Goal: Transaction & Acquisition: Purchase product/service

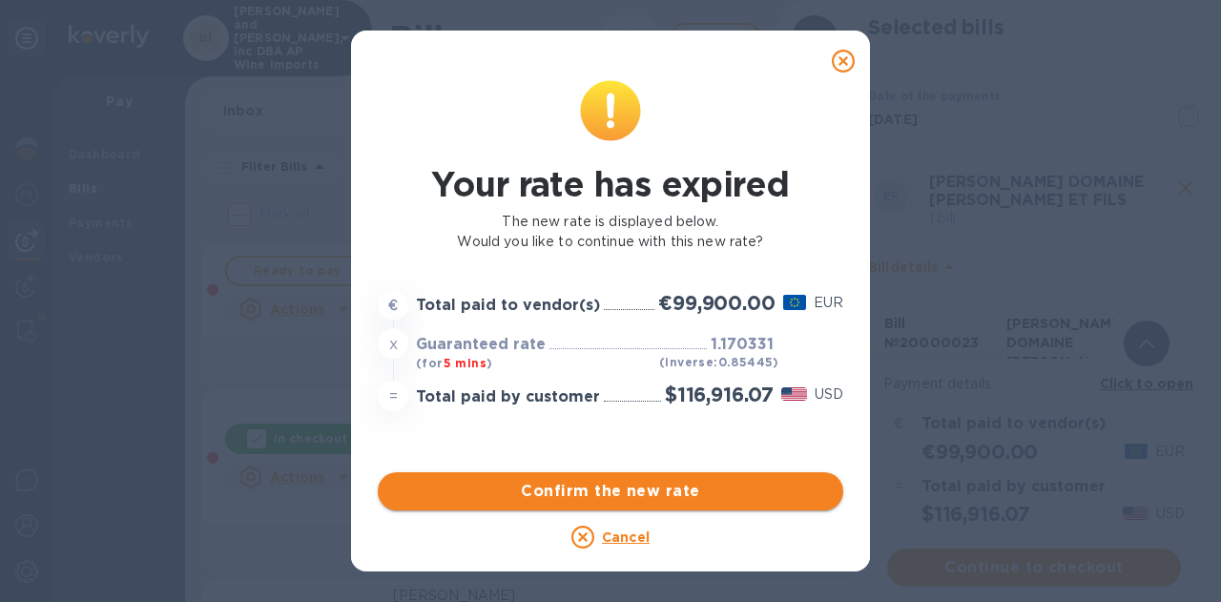
scroll to position [24, 0]
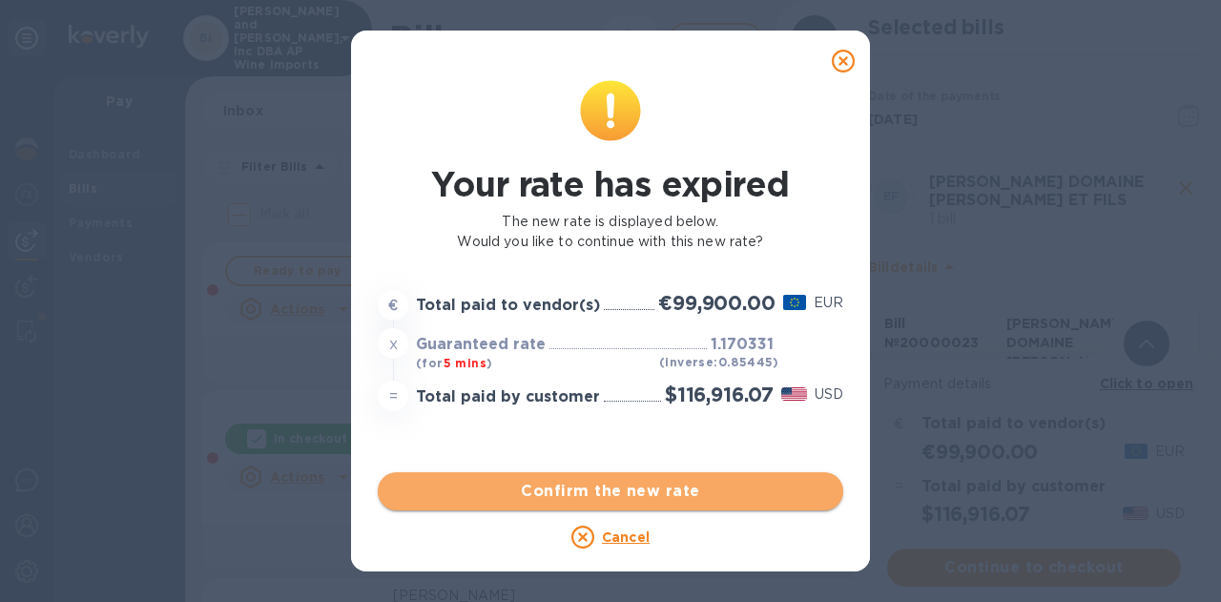
click at [616, 493] on span "Confirm the new rate" at bounding box center [610, 491] width 435 height 23
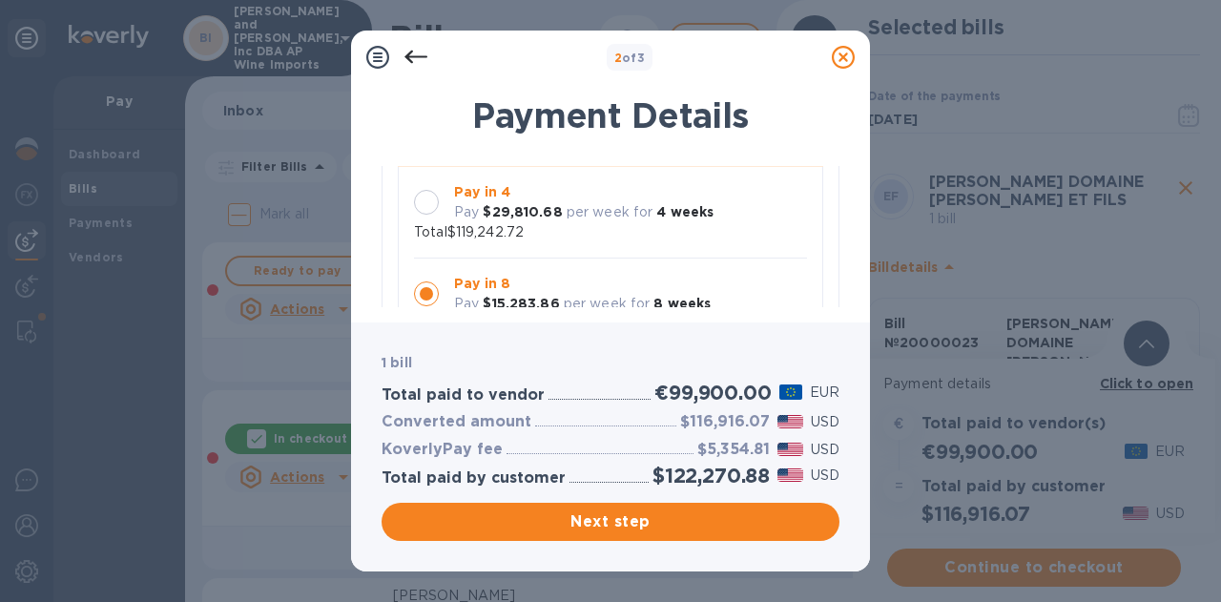
scroll to position [196, 0]
click at [614, 215] on p "per week for" at bounding box center [609, 208] width 87 height 20
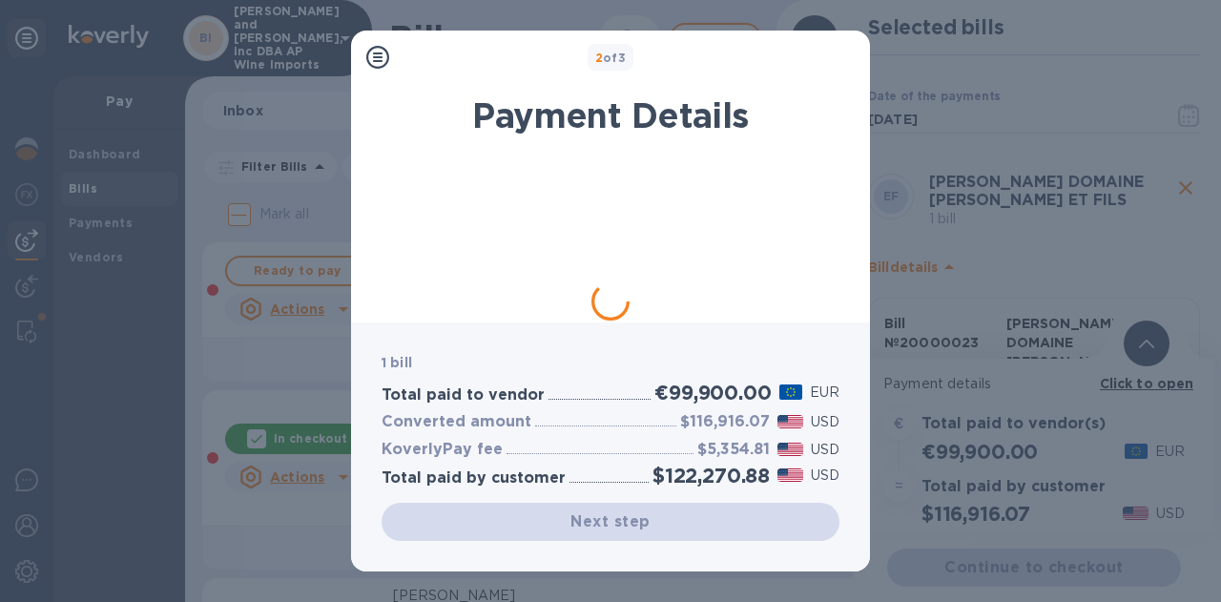
scroll to position [0, 0]
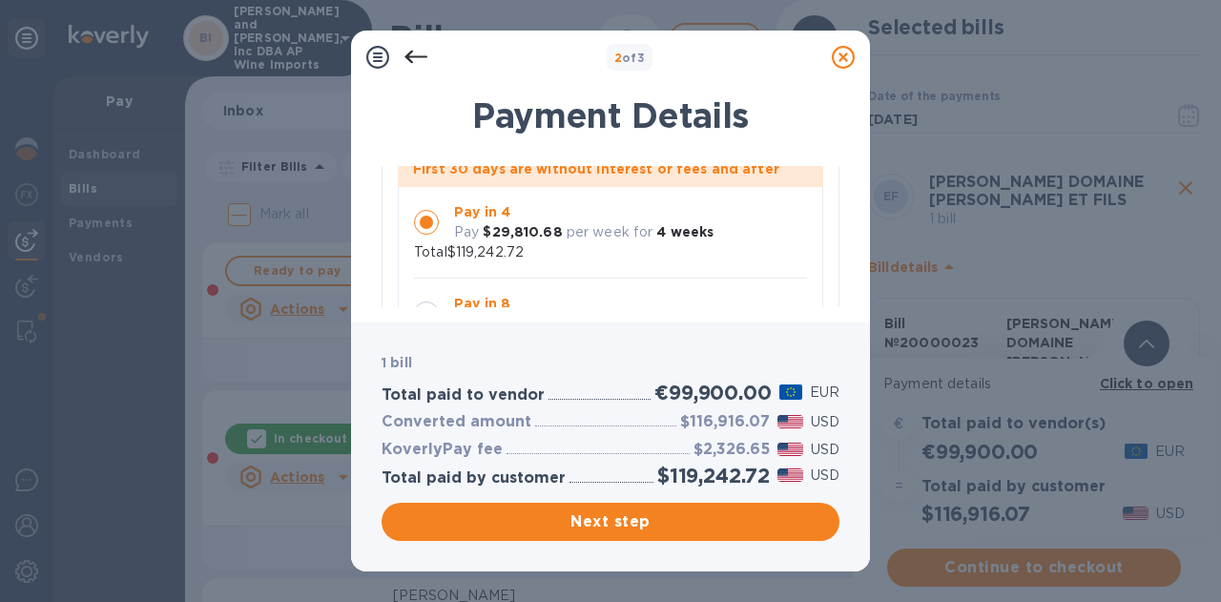
click at [839, 290] on div "Payment Details [PERSON_NAME] DOMAINE [PERSON_NAME] ET FILS 1 bill Pay weekly R…" at bounding box center [610, 197] width 519 height 250
click at [557, 297] on p "Pay in 8" at bounding box center [582, 304] width 257 height 20
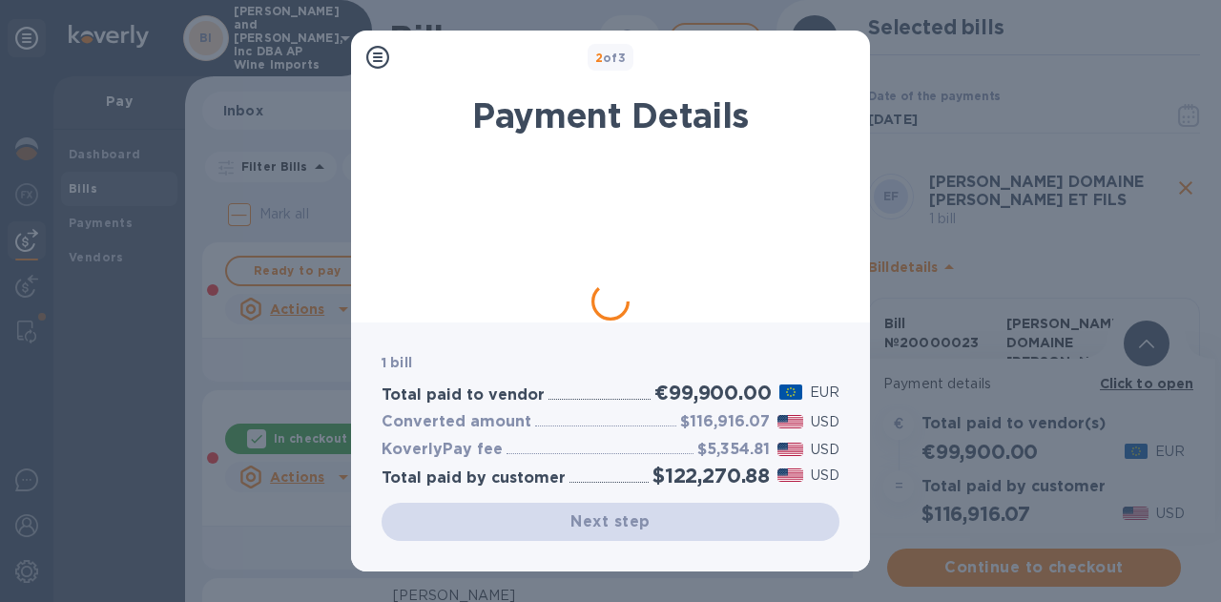
scroll to position [24, 0]
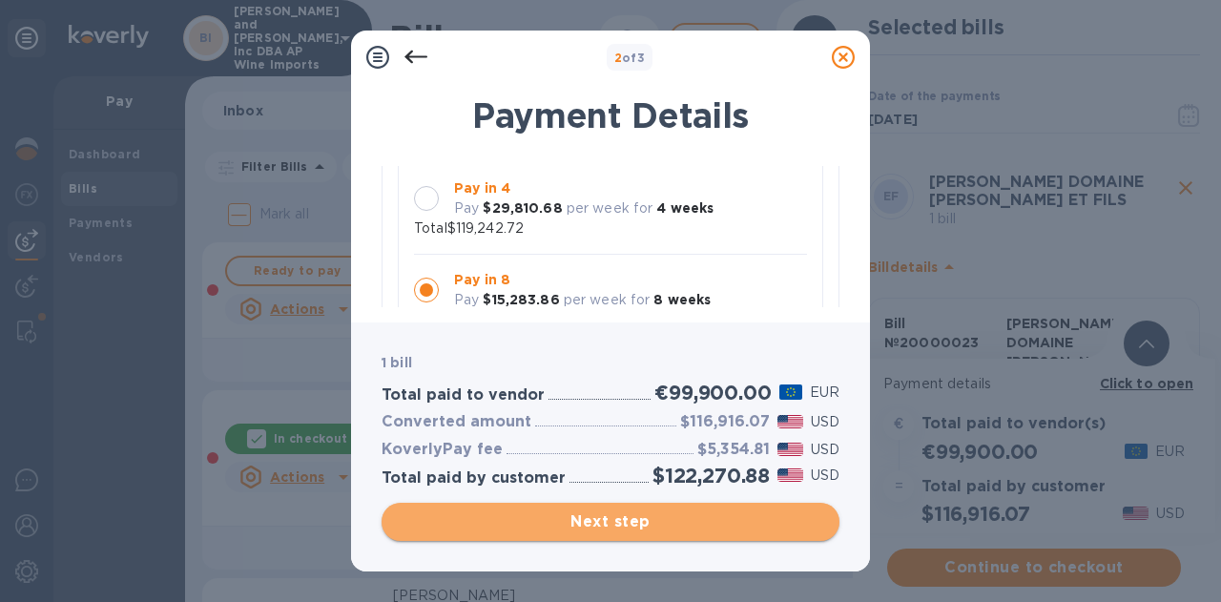
click at [614, 520] on span "Next step" at bounding box center [610, 521] width 427 height 23
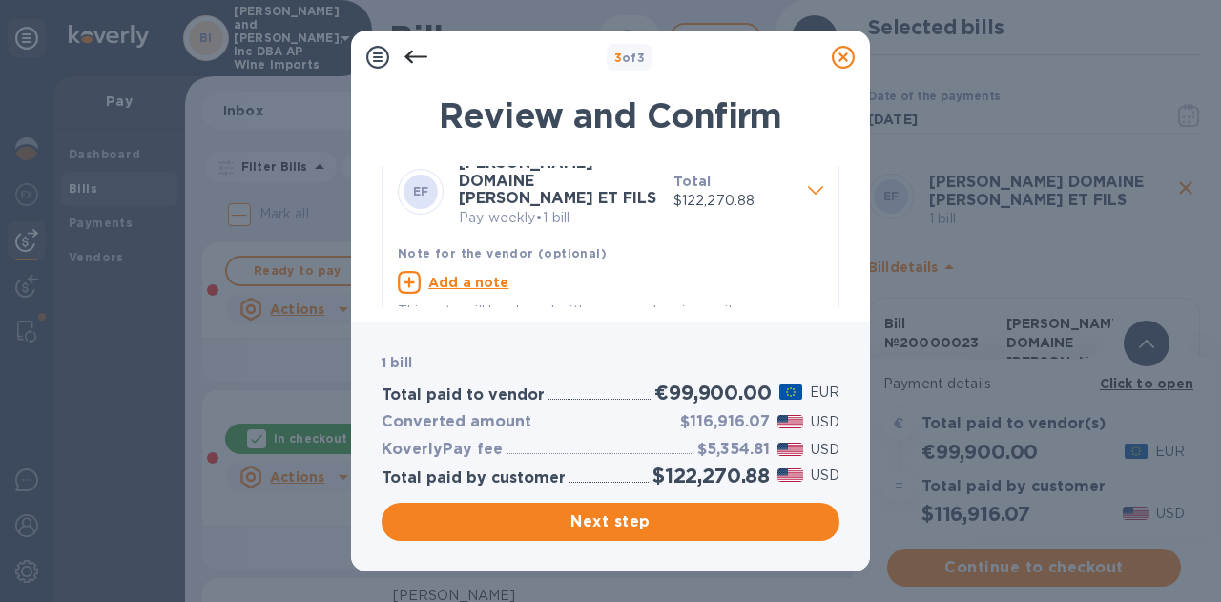
scroll to position [40, 0]
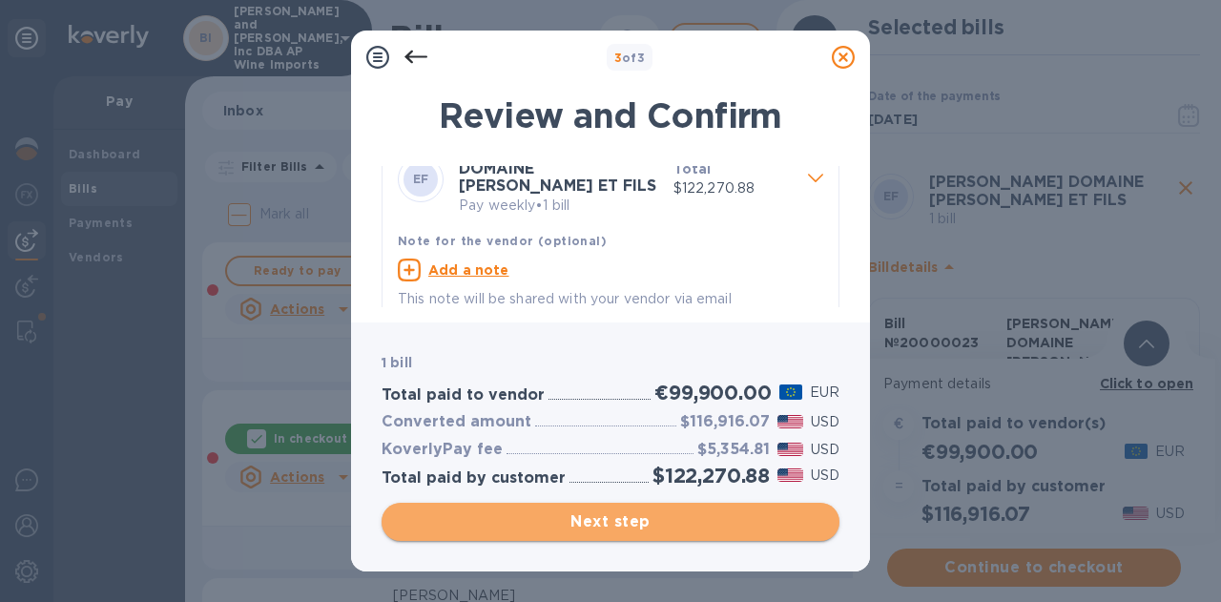
click at [605, 518] on span "Next step" at bounding box center [610, 521] width 427 height 23
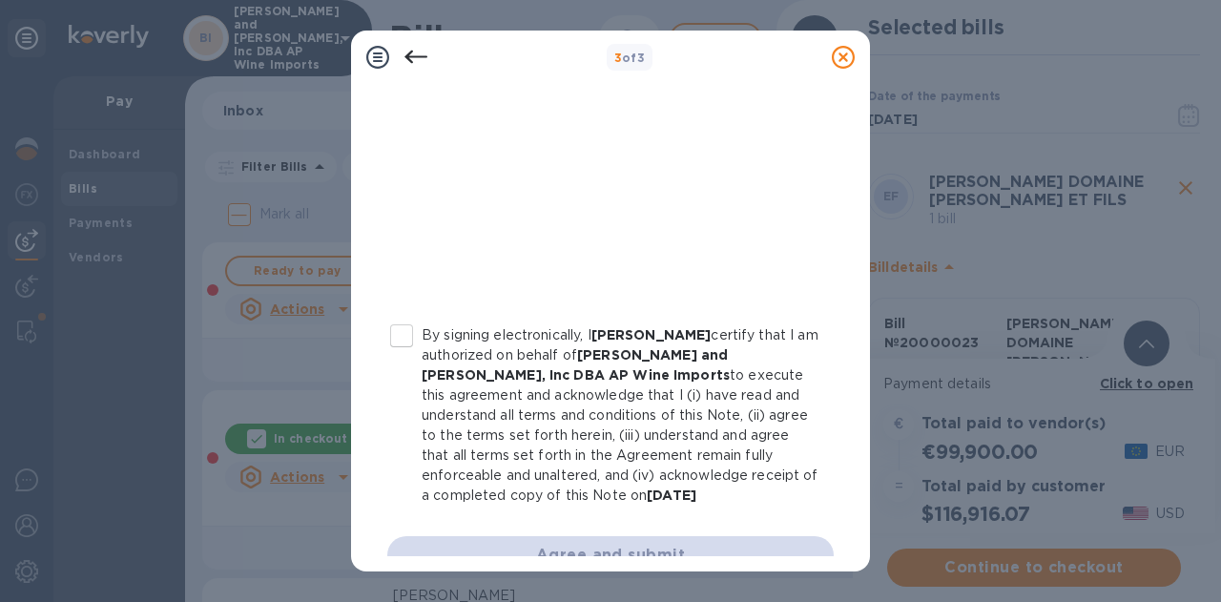
scroll to position [447, 0]
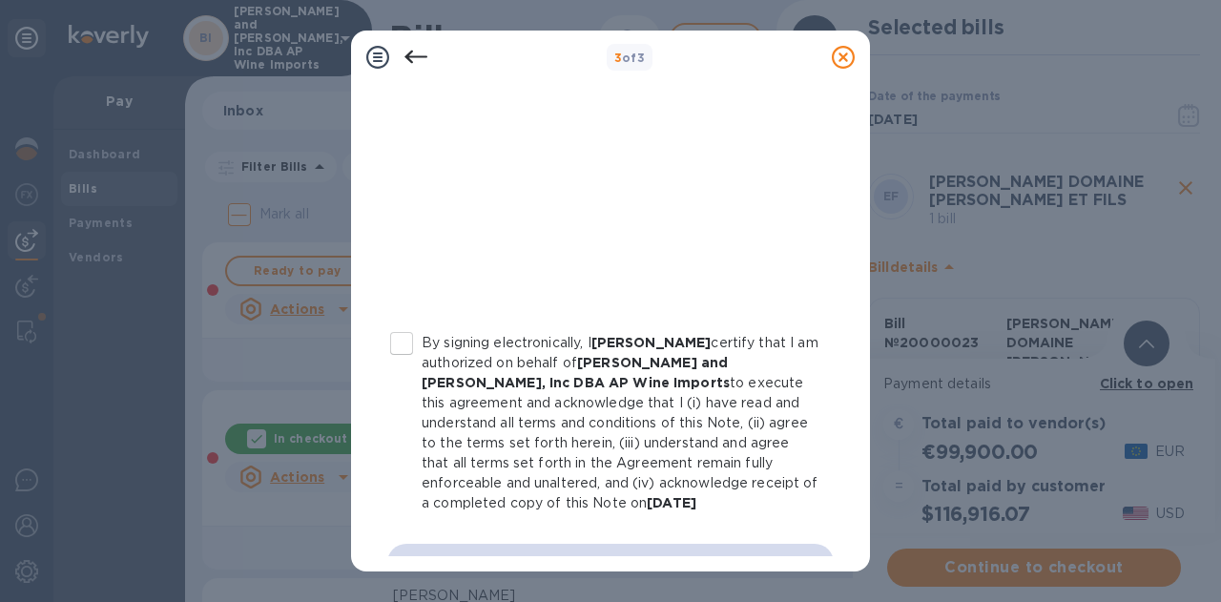
click at [582, 373] on p "By signing electronically, I [PERSON_NAME] certify that I am authorized on beha…" at bounding box center [620, 423] width 397 height 180
click at [422, 363] on input "By signing electronically, I [PERSON_NAME] certify that I am authorized on beha…" at bounding box center [401, 343] width 40 height 40
checkbox input "true"
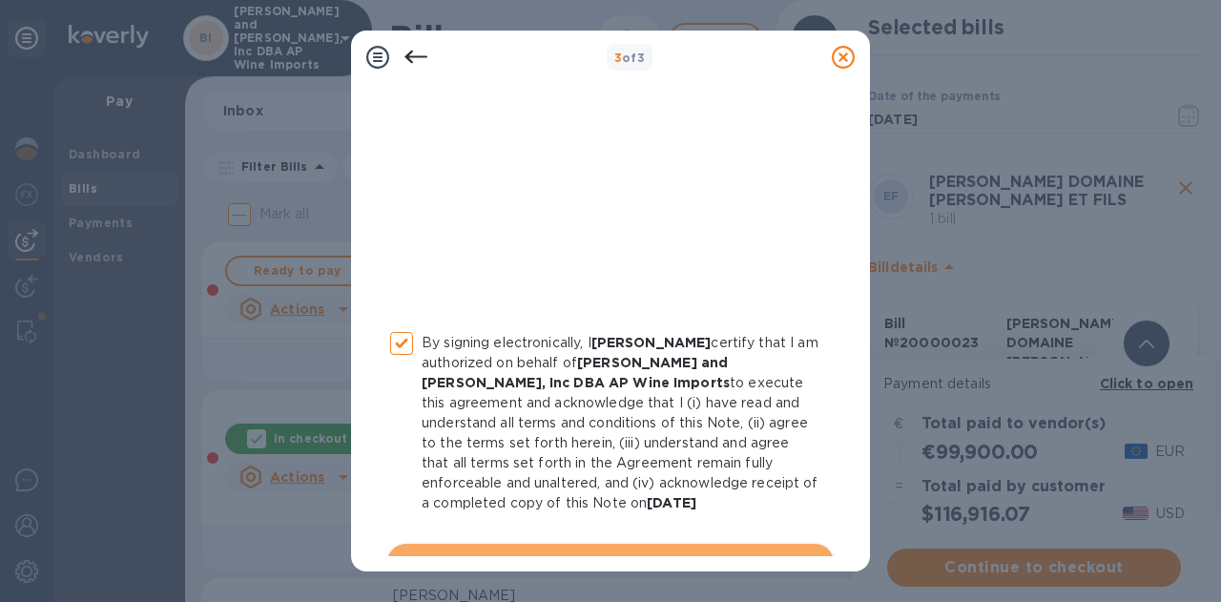
click at [776, 551] on span "Agree and submit" at bounding box center [610, 562] width 416 height 23
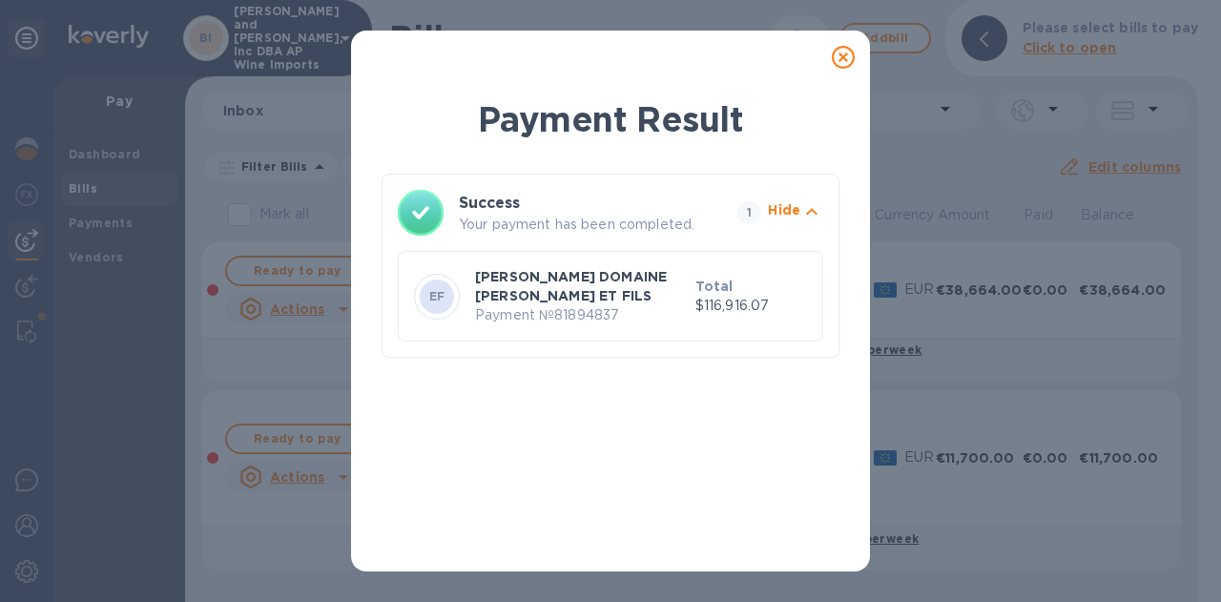
click at [838, 63] on icon at bounding box center [843, 57] width 23 height 23
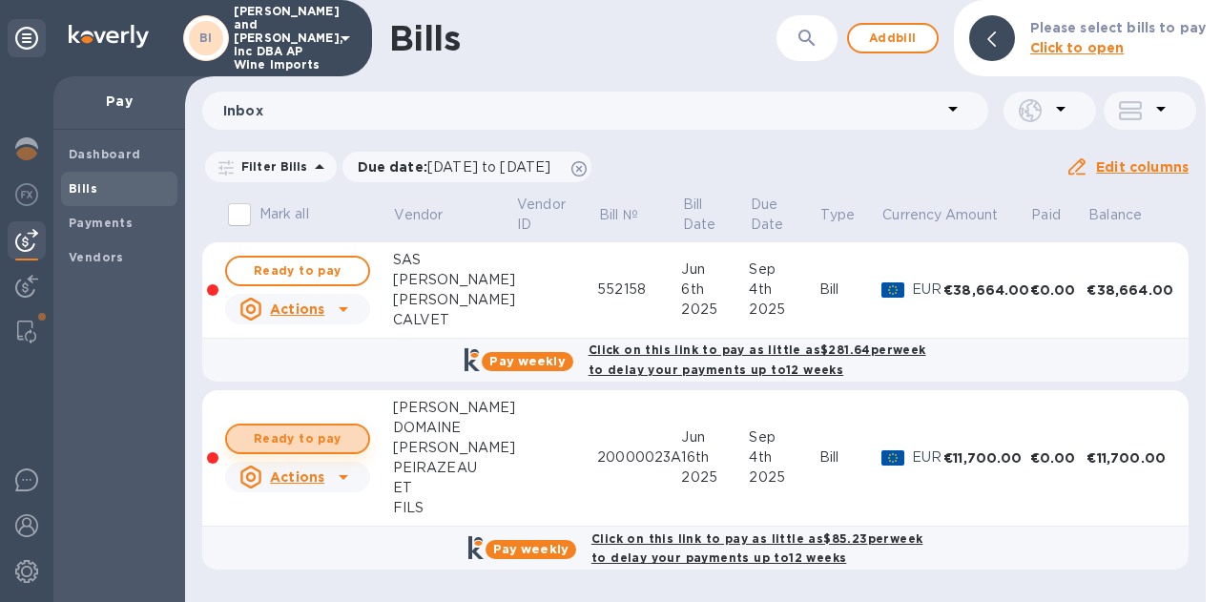
click at [314, 440] on span "Ready to pay" at bounding box center [297, 438] width 111 height 23
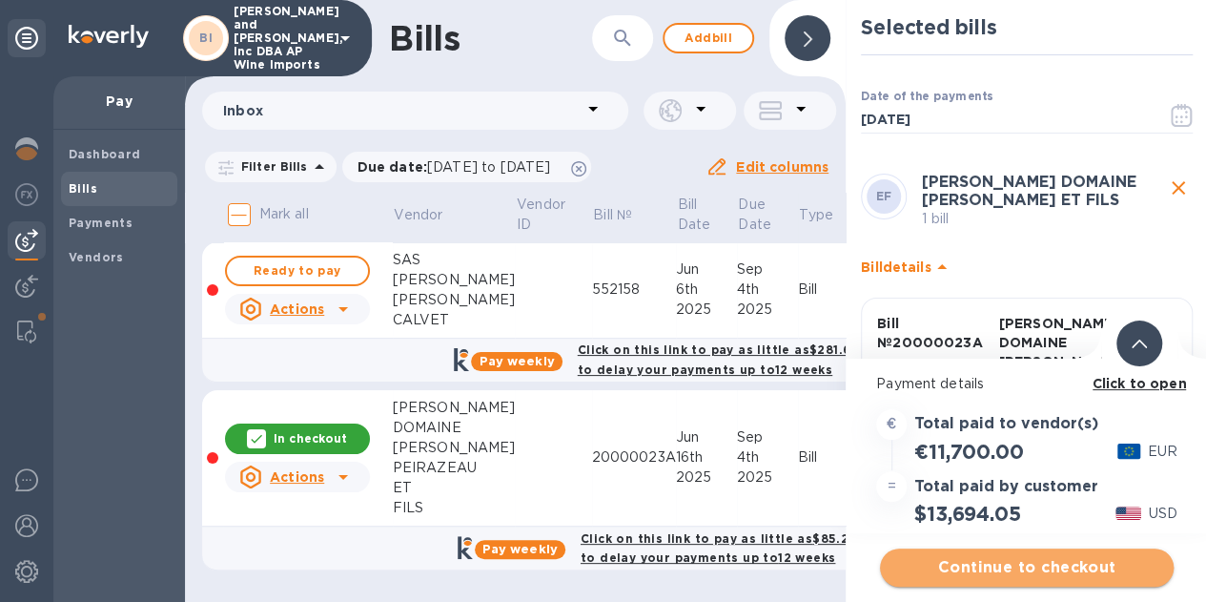
click at [1016, 570] on span "Continue to checkout" at bounding box center [1026, 567] width 263 height 23
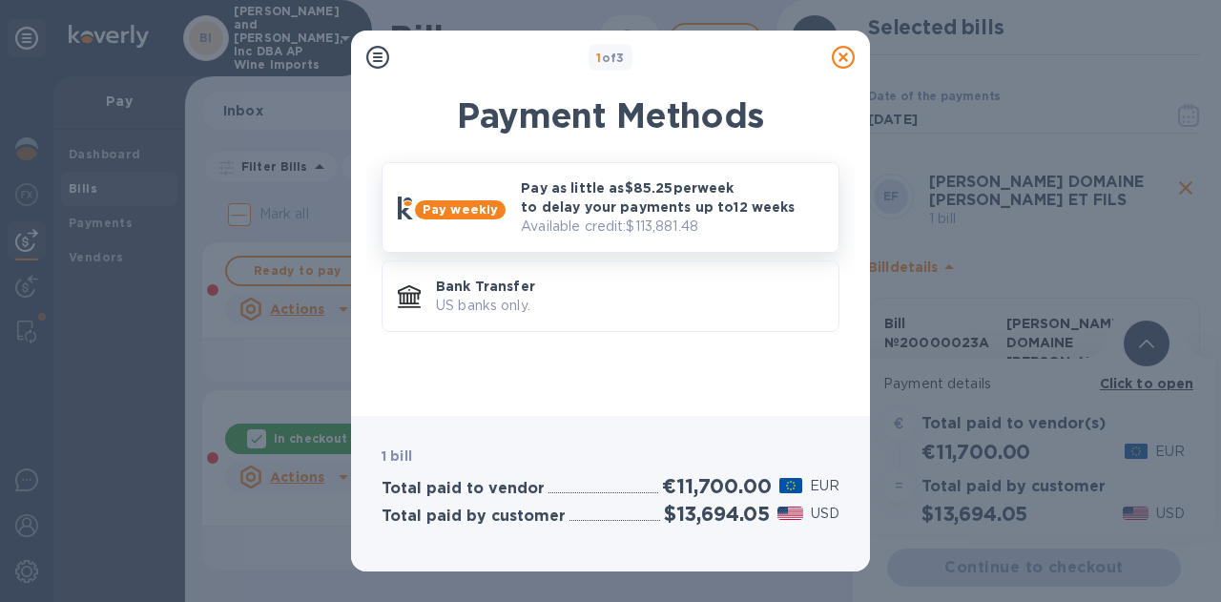
click at [654, 227] on p "Available credit: $113,881.48" at bounding box center [672, 226] width 302 height 20
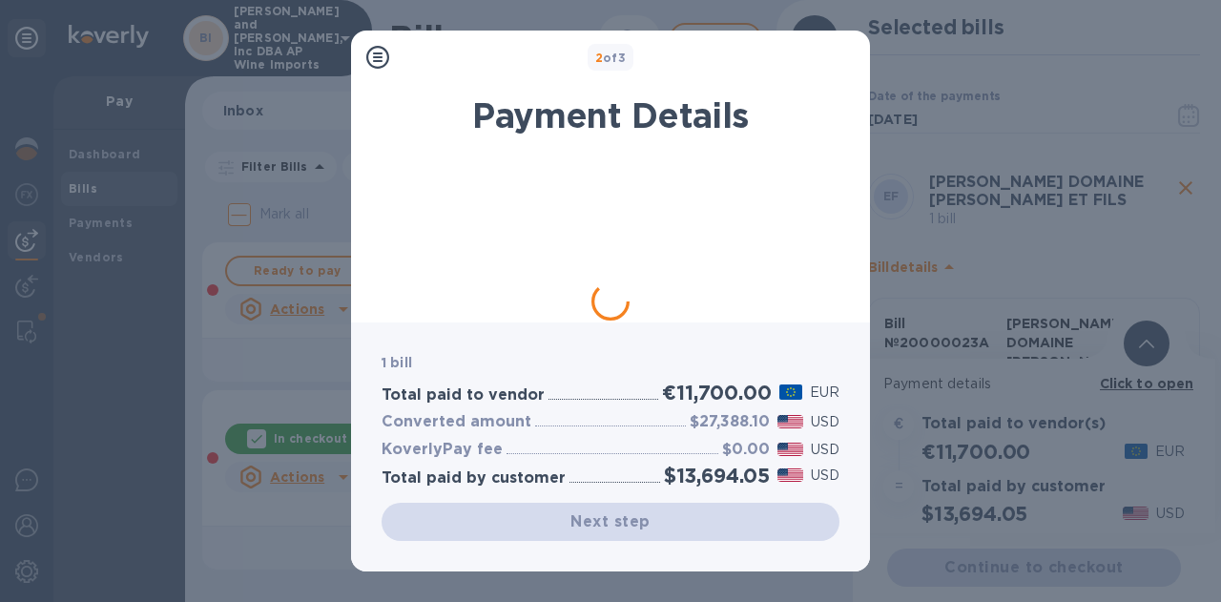
scroll to position [54, 0]
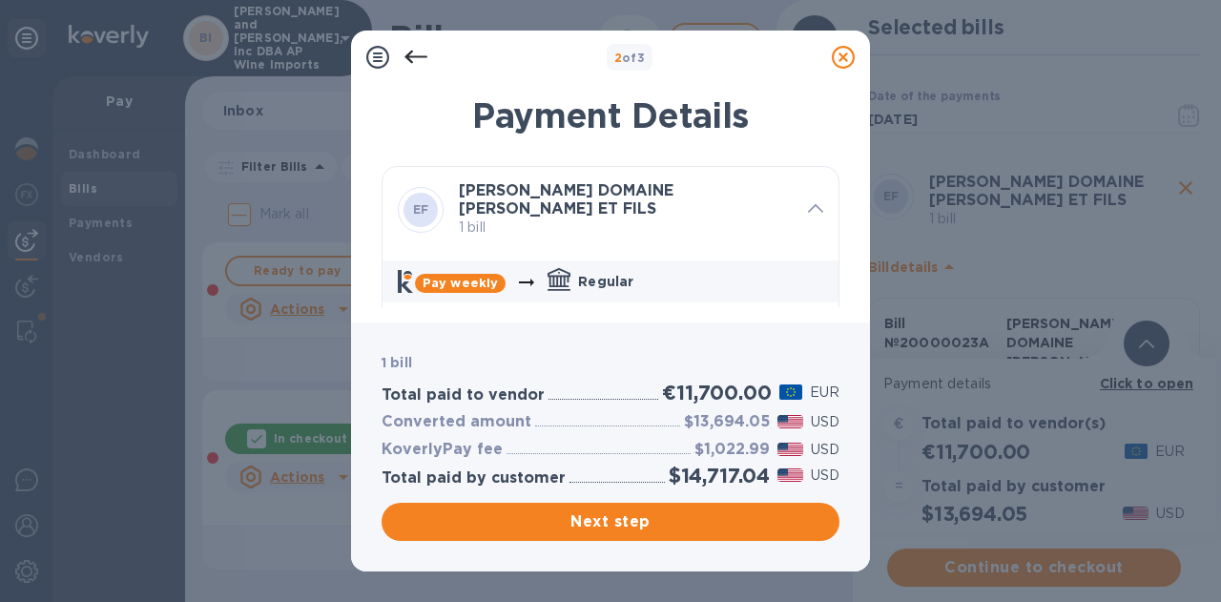
click at [839, 264] on div "Payment Details [PERSON_NAME] DOMAINE [PERSON_NAME] ET FILS 1 bill Pay weekly R…" at bounding box center [610, 197] width 519 height 250
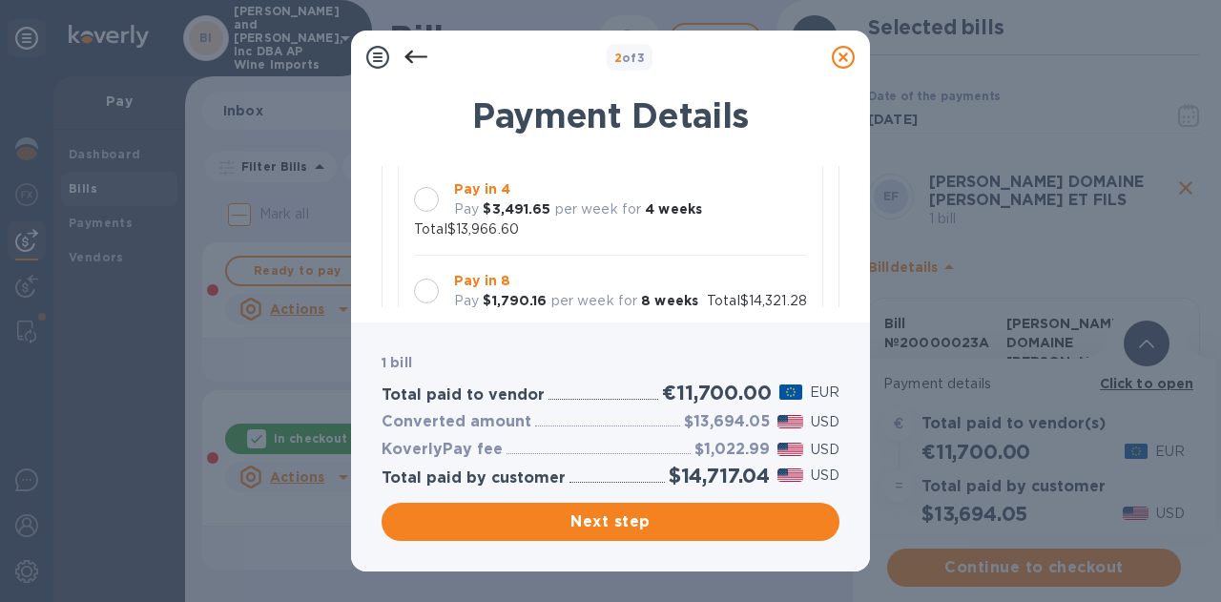
scroll to position [208, 0]
click at [679, 289] on b "8 weeks" at bounding box center [669, 296] width 57 height 15
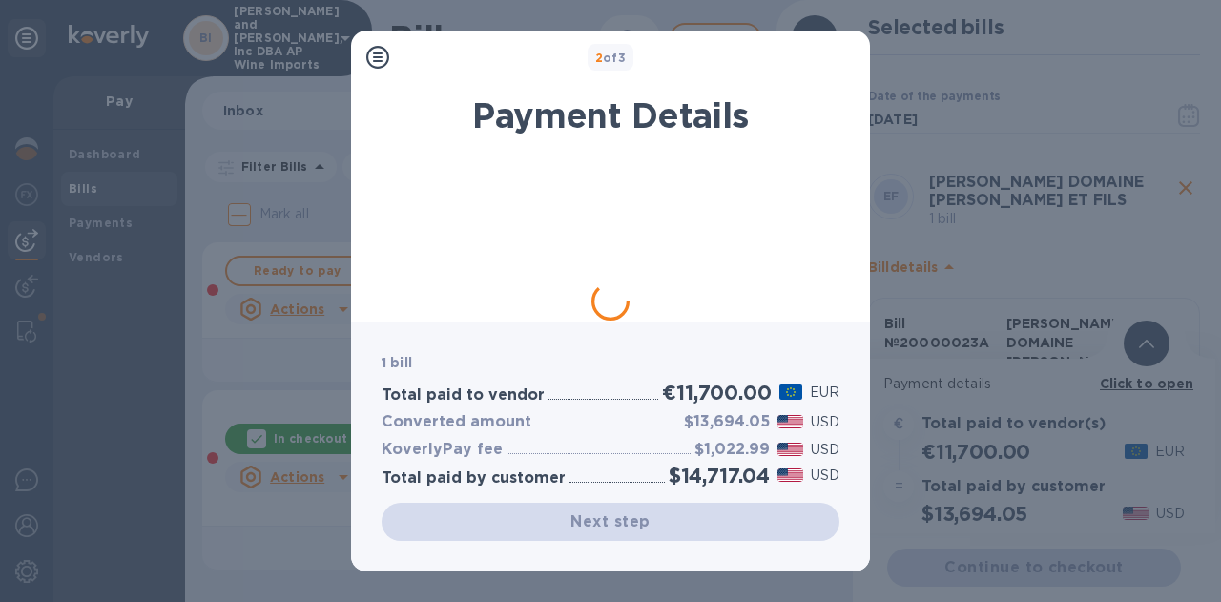
scroll to position [24, 0]
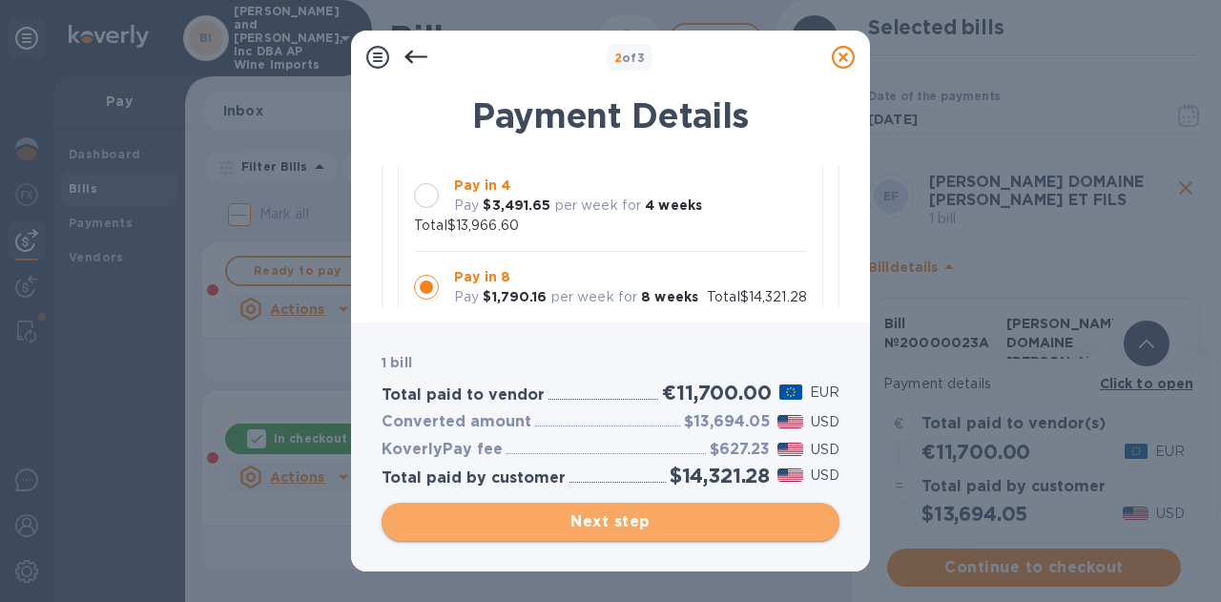
click at [612, 528] on span "Next step" at bounding box center [610, 521] width 427 height 23
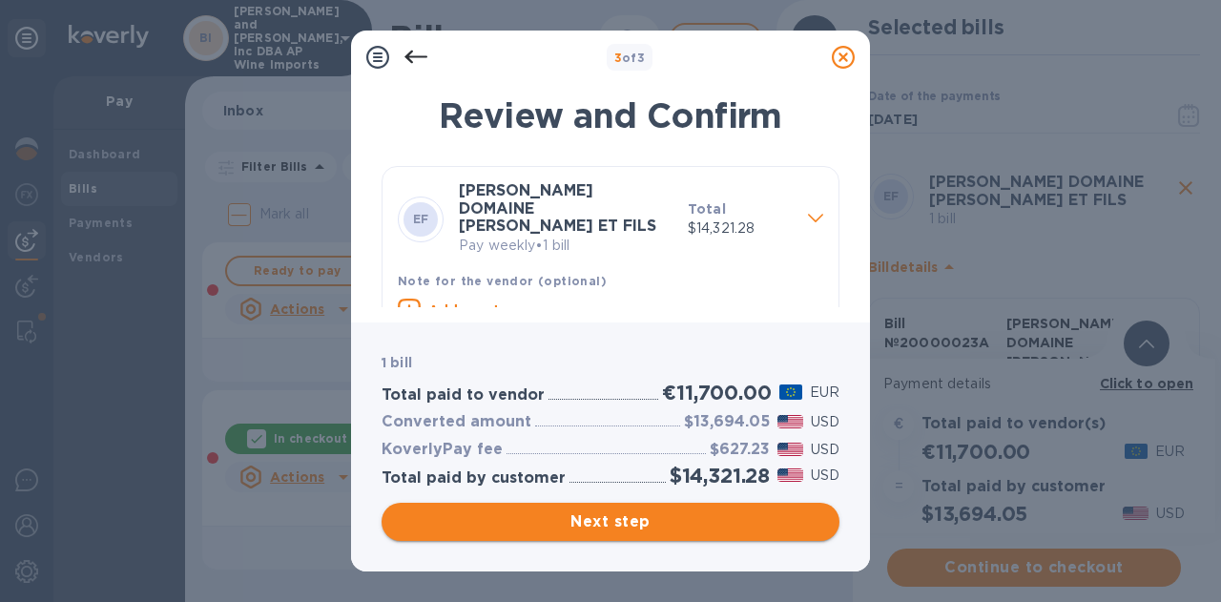
click at [612, 528] on span "Next step" at bounding box center [610, 521] width 427 height 23
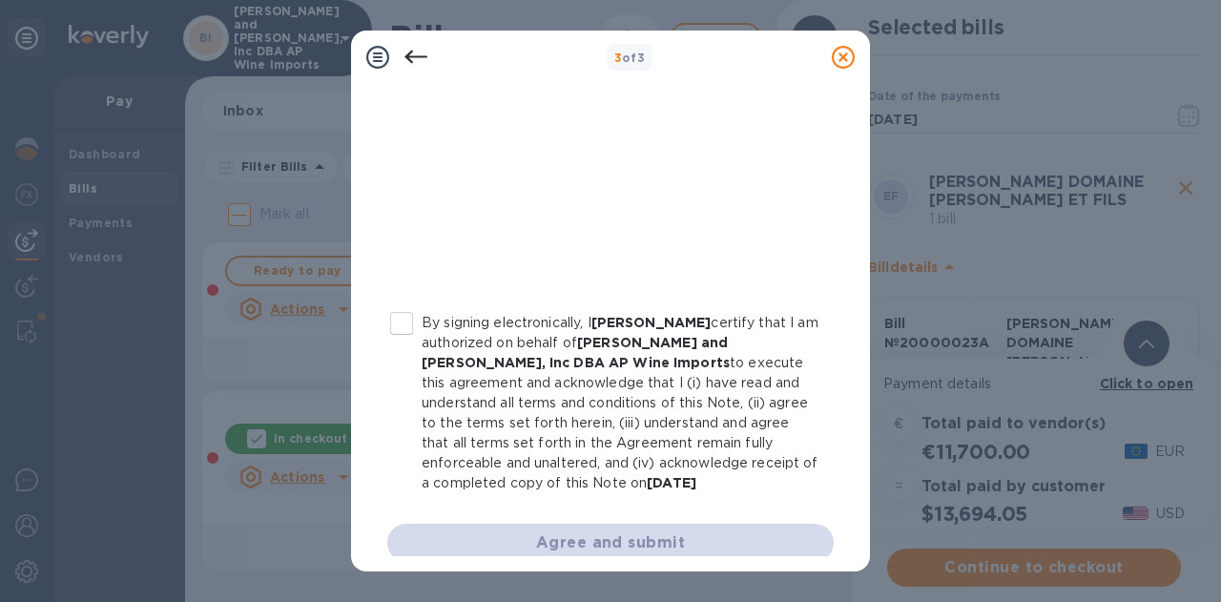
scroll to position [483, 0]
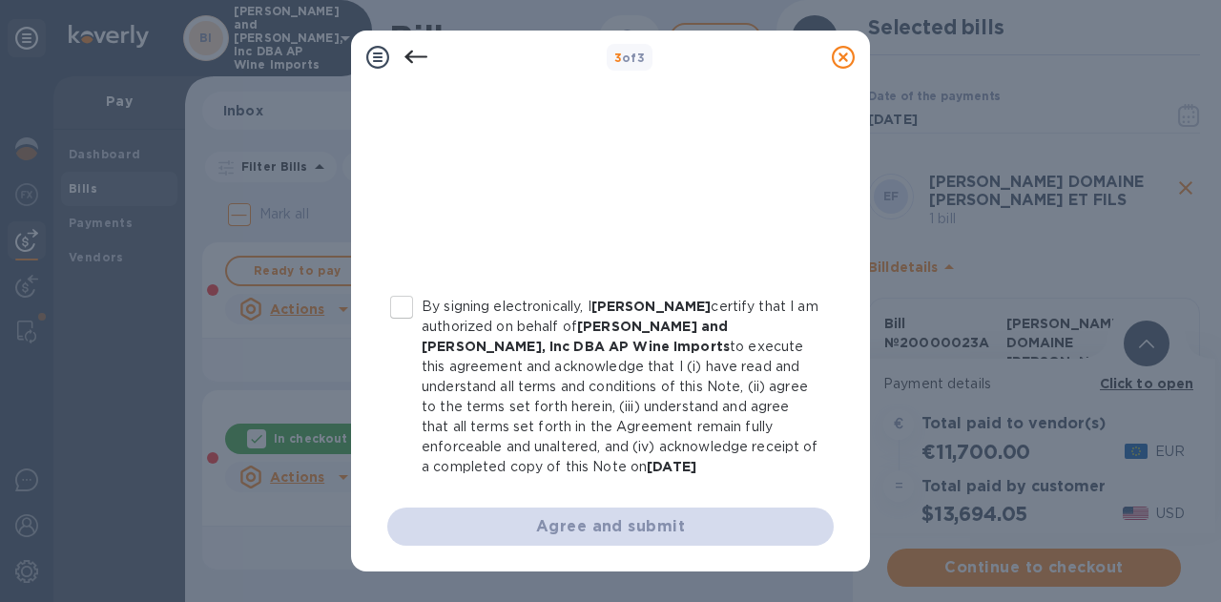
click at [471, 304] on p "By signing electronically, I [PERSON_NAME] certify that I am authorized on beha…" at bounding box center [620, 387] width 397 height 180
click at [422, 304] on input "By signing electronically, I [PERSON_NAME] certify that I am authorized on beha…" at bounding box center [401, 307] width 40 height 40
checkbox input "true"
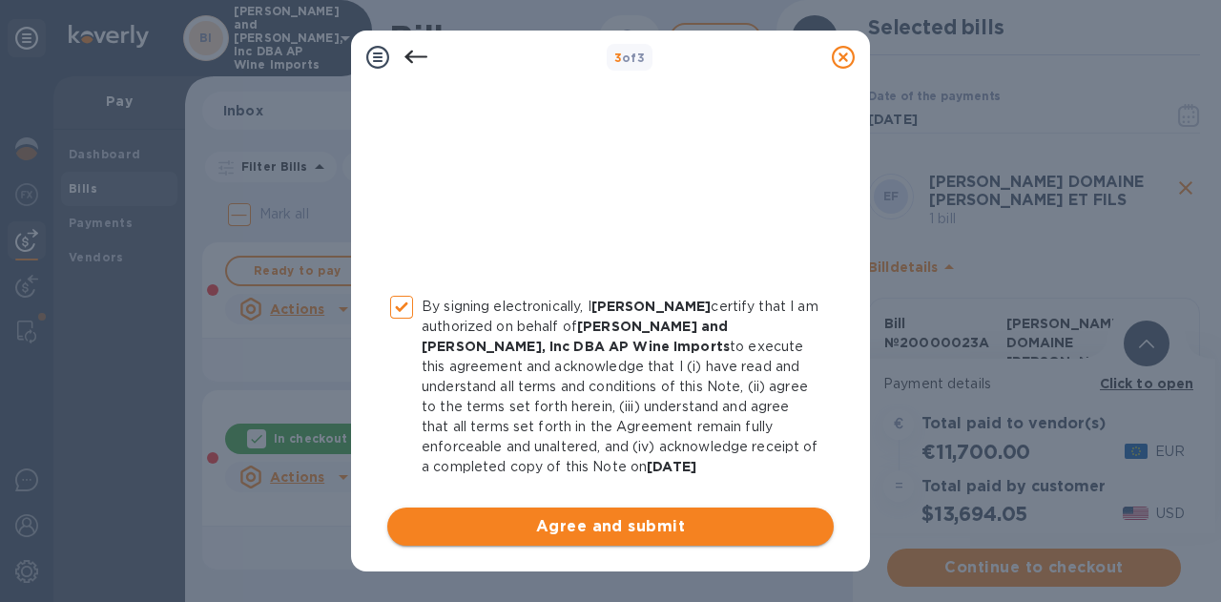
click at [583, 524] on span "Agree and submit" at bounding box center [610, 526] width 416 height 23
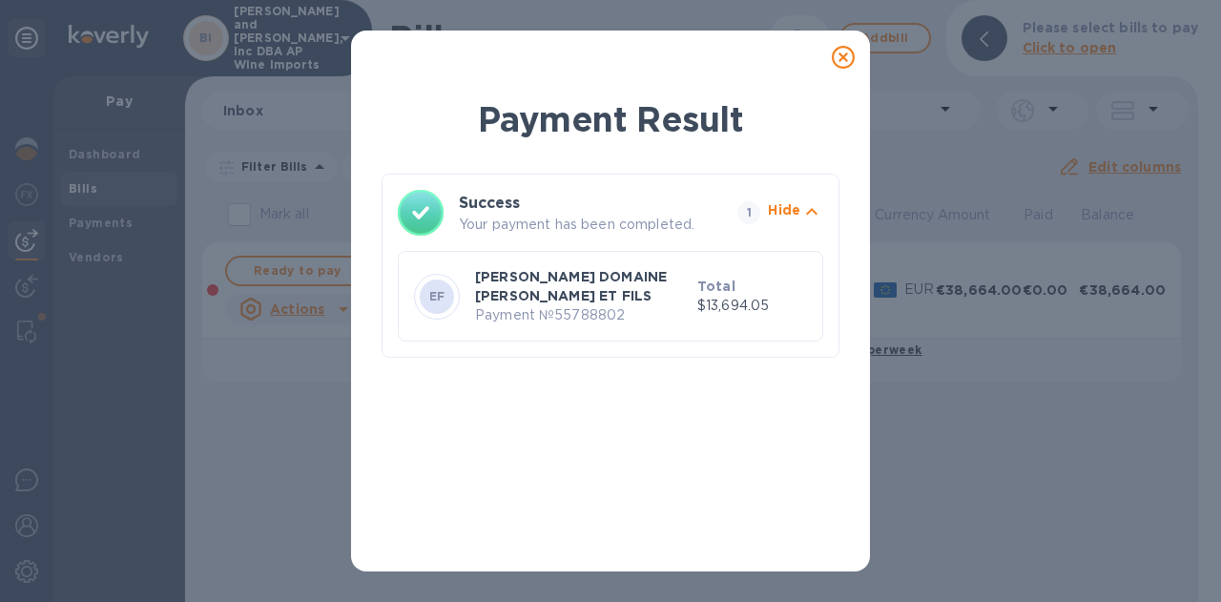
click at [847, 61] on icon at bounding box center [843, 57] width 23 height 23
